Goal: Check status: Check status

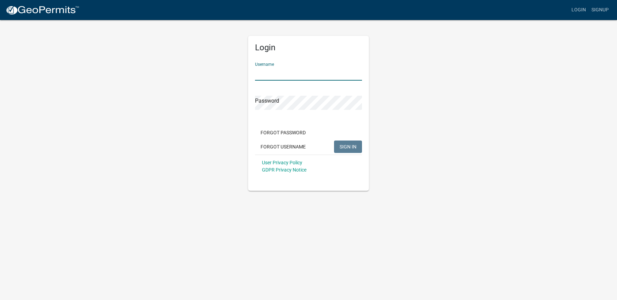
click at [284, 75] on input "Username" at bounding box center [308, 74] width 107 height 14
type input "SEI"
click at [334, 141] on button "SIGN IN" at bounding box center [348, 147] width 28 height 12
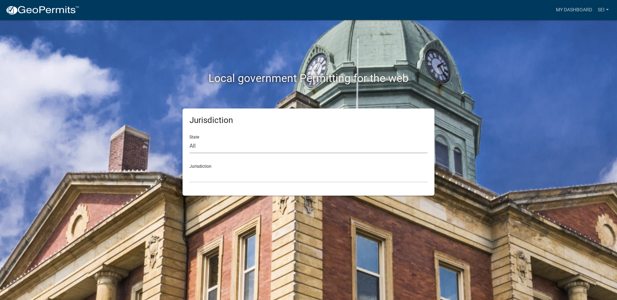
click at [189, 139] on select "All [US_STATE] [US_STATE] [US_STATE] [US_STATE] [US_STATE] [US_STATE] [US_STATE…" at bounding box center [308, 146] width 238 height 14
select select "[US_STATE]"
click option "[US_STATE]" at bounding box center [0, 0] width 0 height 0
click at [189, 169] on select "City of [GEOGRAPHIC_DATA], [US_STATE] City of [GEOGRAPHIC_DATA], [US_STATE] Cit…" at bounding box center [308, 176] width 238 height 14
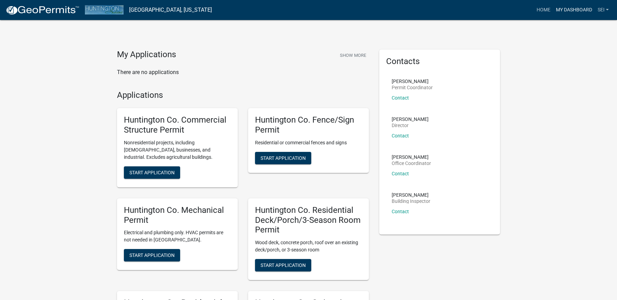
click at [567, 11] on link "My Dashboard" at bounding box center [574, 9] width 42 height 13
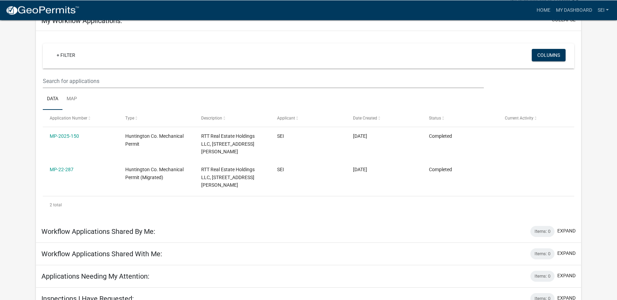
scroll to position [54, 0]
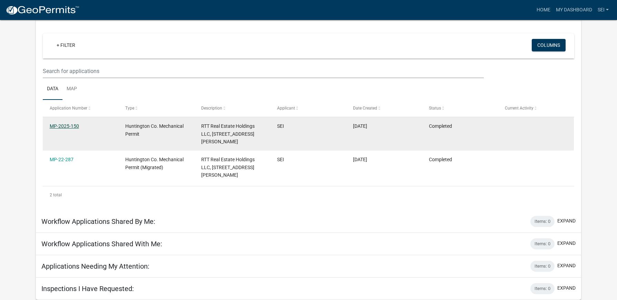
click at [77, 128] on link "MP-2025-150" at bounding box center [64, 126] width 29 height 6
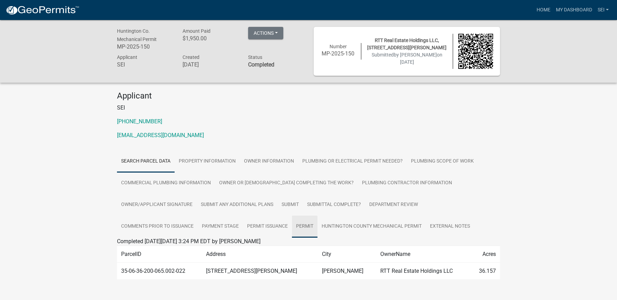
click at [306, 227] on link "Permit" at bounding box center [305, 227] width 26 height 22
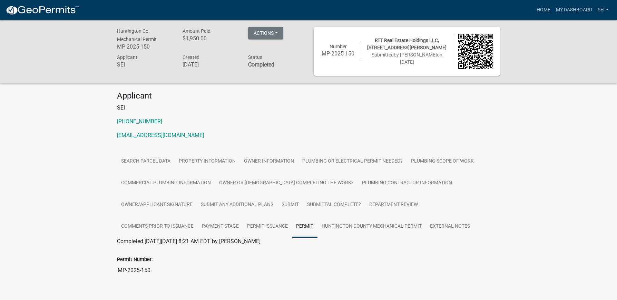
scroll to position [20, 0]
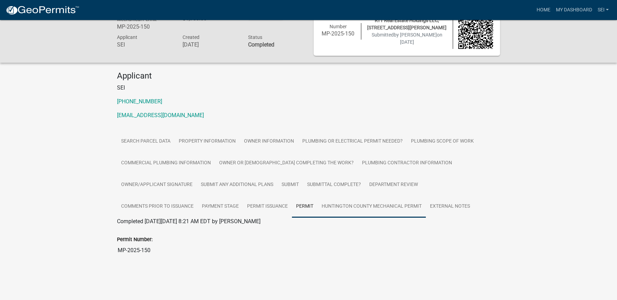
click at [367, 208] on link "Huntington County Mechanical Permit" at bounding box center [371, 207] width 108 height 22
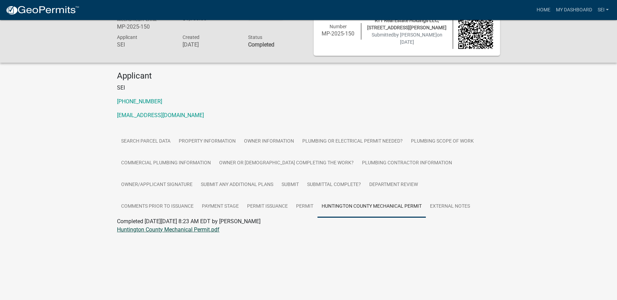
click at [187, 231] on link "Huntington County Mechanical Permit.pdf" at bounding box center [168, 230] width 102 height 7
click at [455, 208] on link "External Notes" at bounding box center [450, 207] width 48 height 22
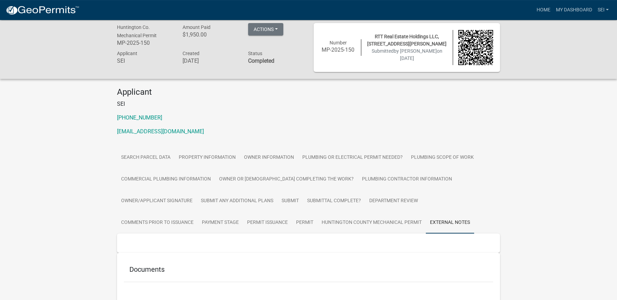
scroll to position [0, 0]
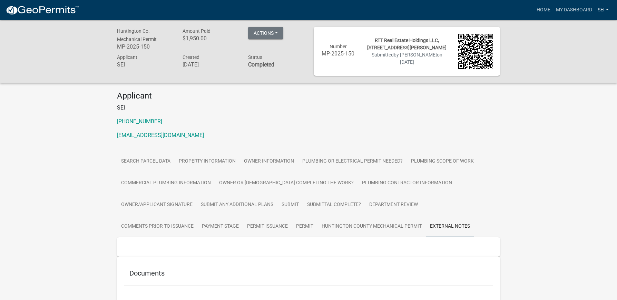
click at [606, 10] on link "SEI" at bounding box center [603, 9] width 17 height 13
